Goal: Task Accomplishment & Management: Use online tool/utility

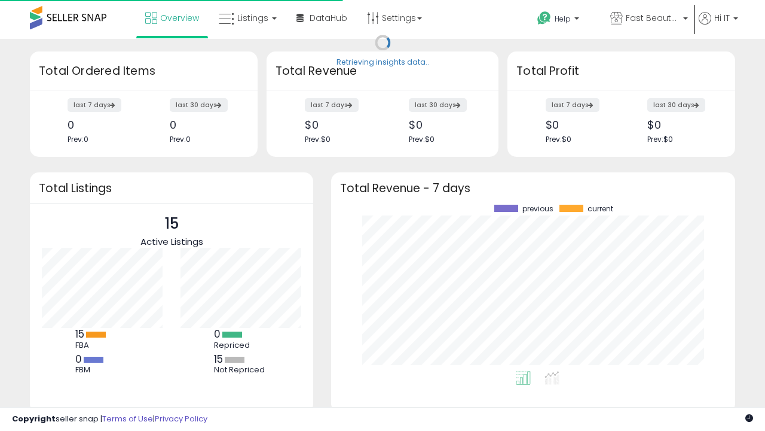
scroll to position [166, 380]
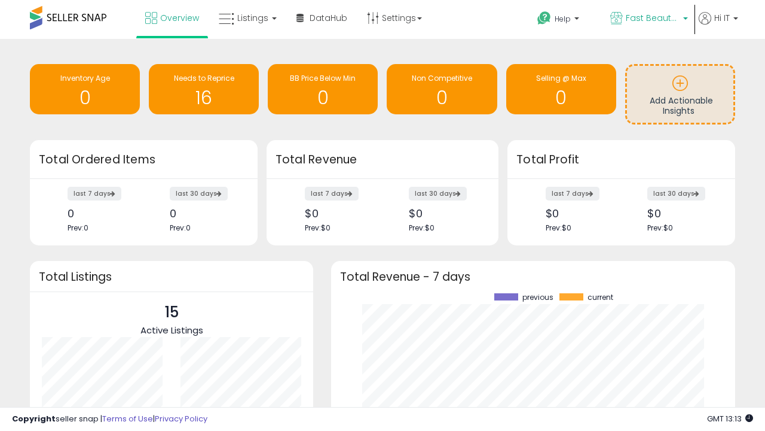
click at [648, 19] on span "Fast Beauty ([GEOGRAPHIC_DATA])" at bounding box center [653, 18] width 54 height 12
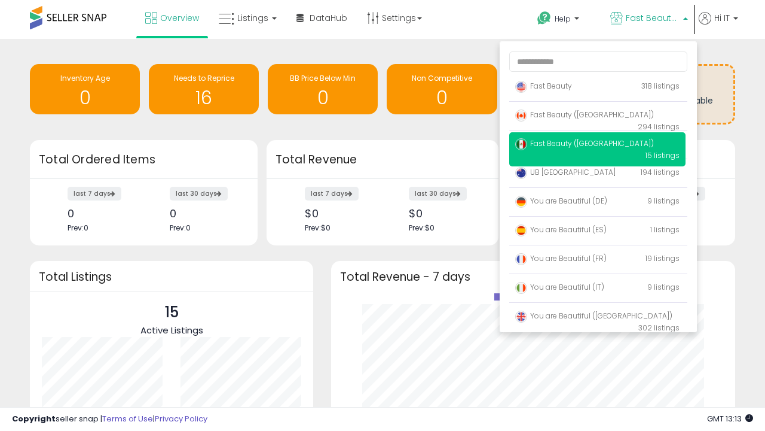
click at [597, 145] on span "Fast Beauty ([GEOGRAPHIC_DATA])" at bounding box center [584, 143] width 139 height 10
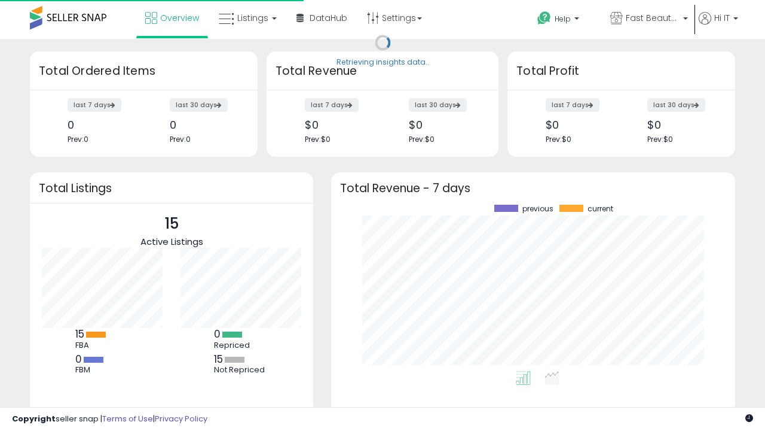
scroll to position [166, 380]
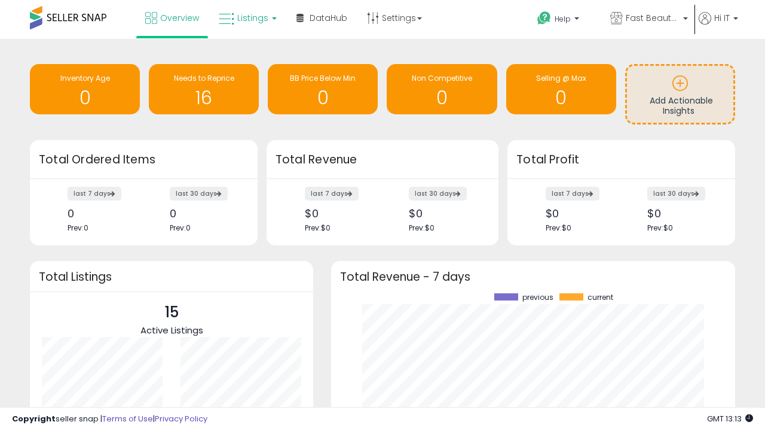
click at [246, 18] on span "Listings" at bounding box center [252, 18] width 31 height 12
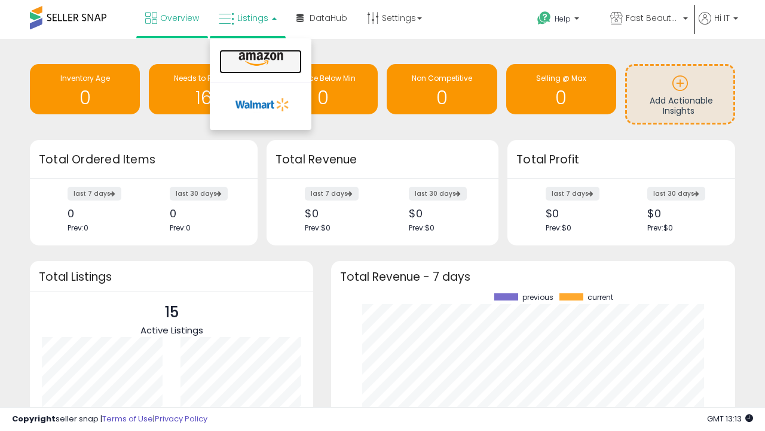
click at [260, 59] on icon at bounding box center [261, 59] width 52 height 16
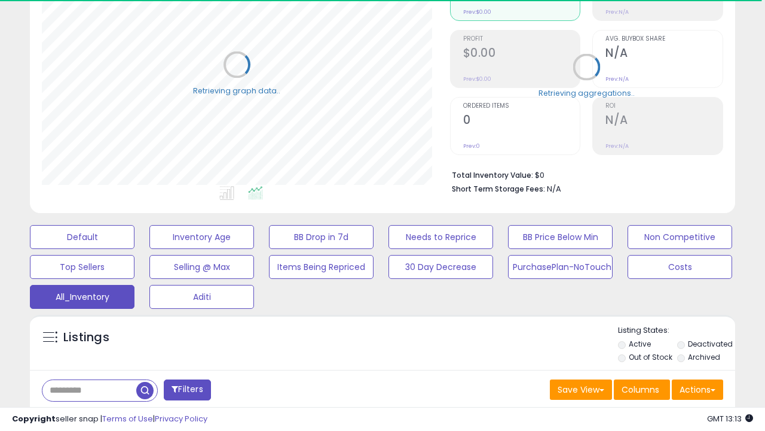
scroll to position [357, 0]
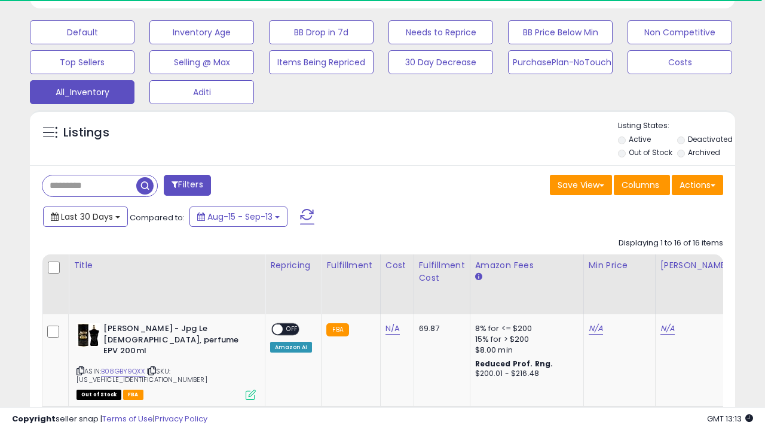
click at [85, 215] on span "Last 30 Days" at bounding box center [87, 217] width 52 height 12
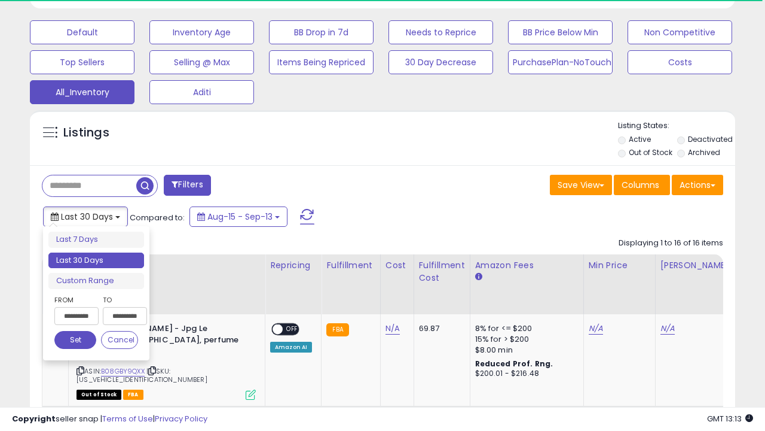
scroll to position [245, 408]
click at [96, 260] on li "Last 30 Days" at bounding box center [96, 260] width 96 height 16
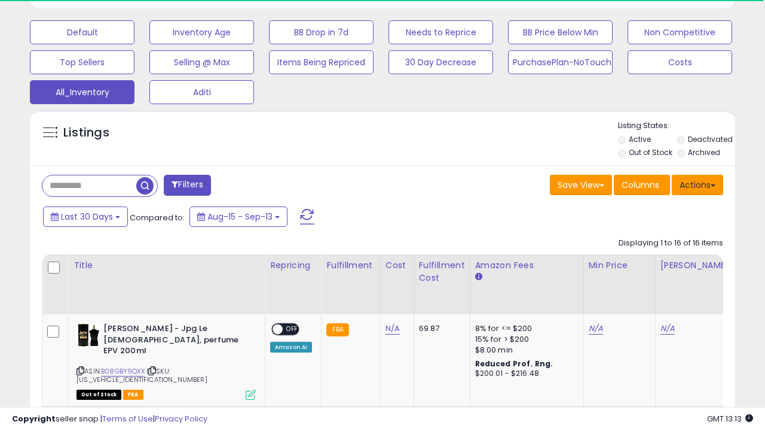
click at [698, 184] on button "Actions" at bounding box center [697, 185] width 51 height 20
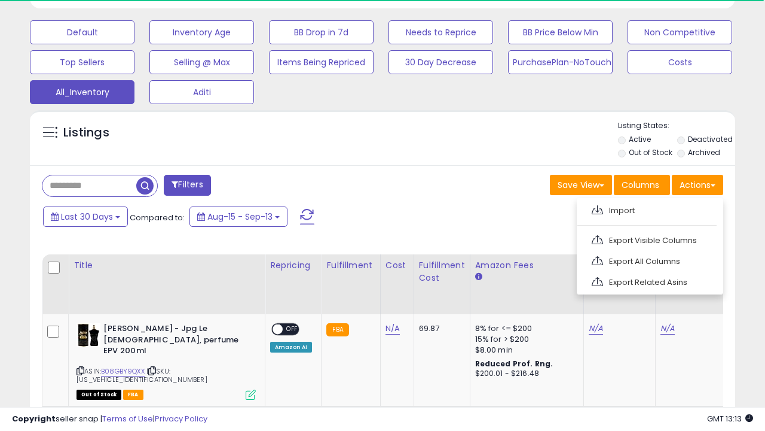
click at [649, 260] on link "Export All Columns" at bounding box center [649, 261] width 131 height 19
